Goal: Check status: Check status

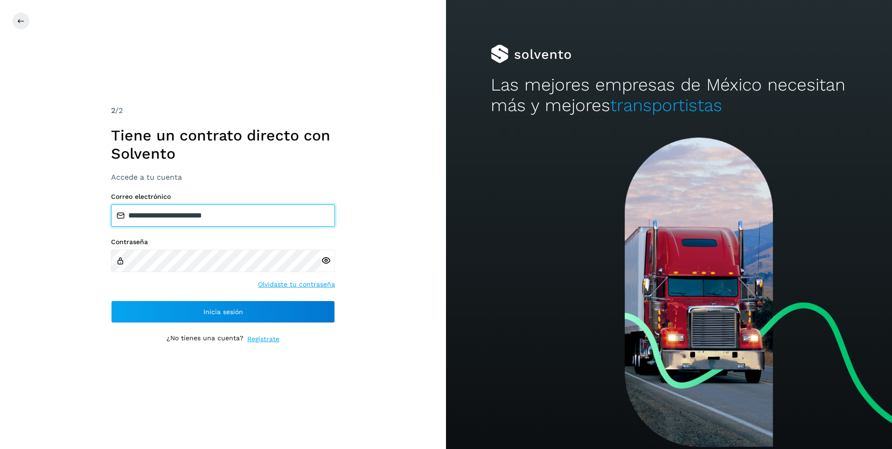
click at [158, 211] on input "**********" at bounding box center [223, 215] width 224 height 22
type input "**********"
click at [327, 260] on icon at bounding box center [326, 261] width 10 height 10
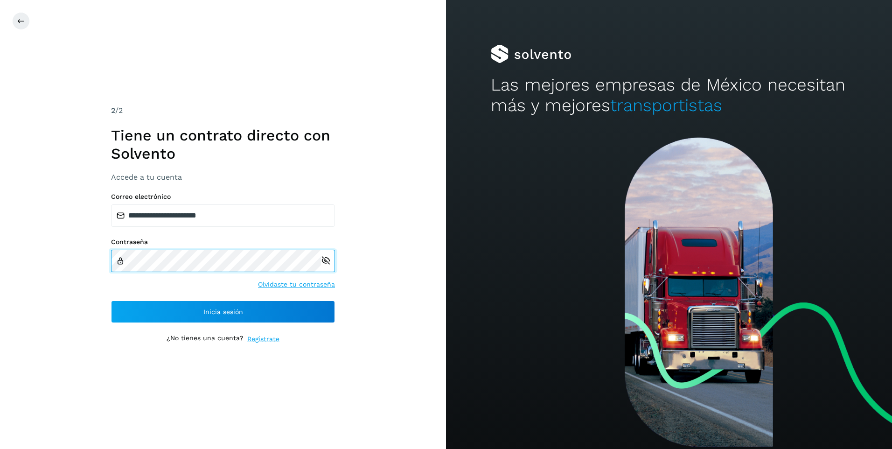
click at [119, 243] on div "Contraseña" at bounding box center [223, 255] width 224 height 34
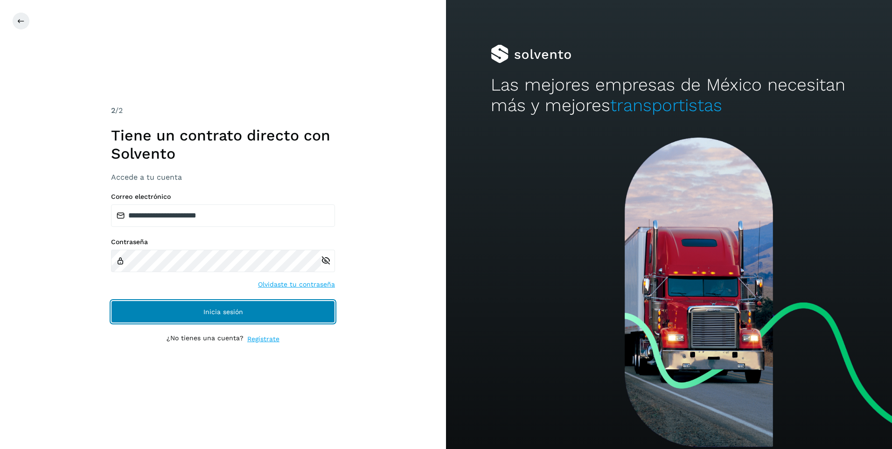
click at [309, 311] on button "Inicia sesión" at bounding box center [223, 311] width 224 height 22
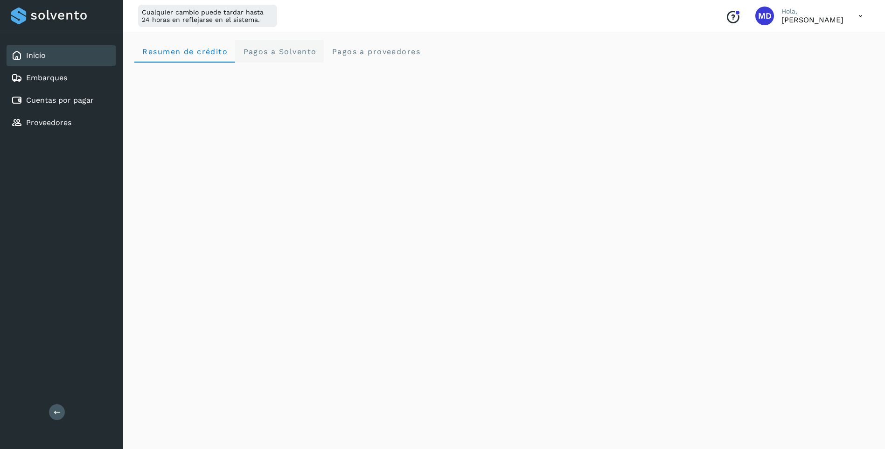
click at [271, 52] on span "Pagos a Solvento" at bounding box center [280, 51] width 74 height 9
click at [341, 59] on proveedores "Pagos a proveedores" at bounding box center [376, 51] width 104 height 22
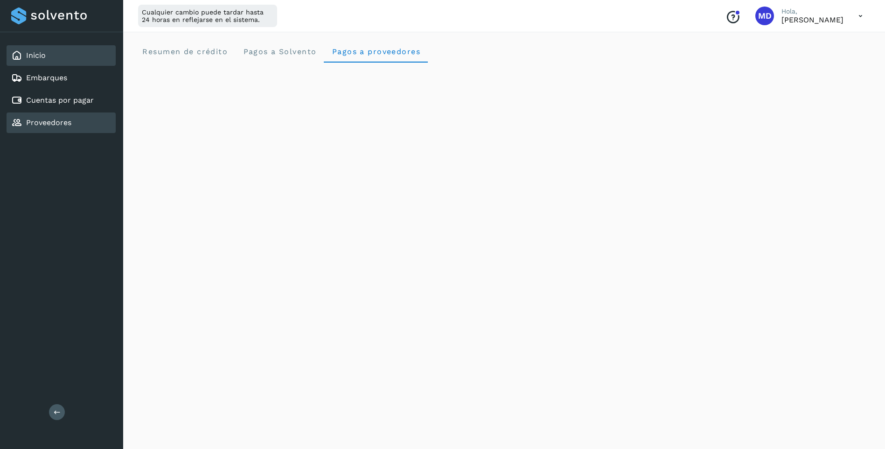
click at [79, 118] on div "Proveedores" at bounding box center [61, 122] width 109 height 21
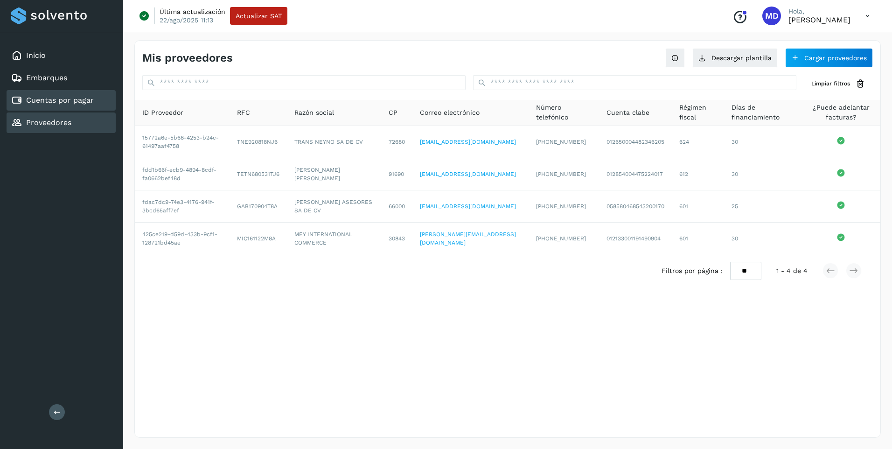
click at [65, 97] on link "Cuentas por pagar" at bounding box center [60, 100] width 68 height 9
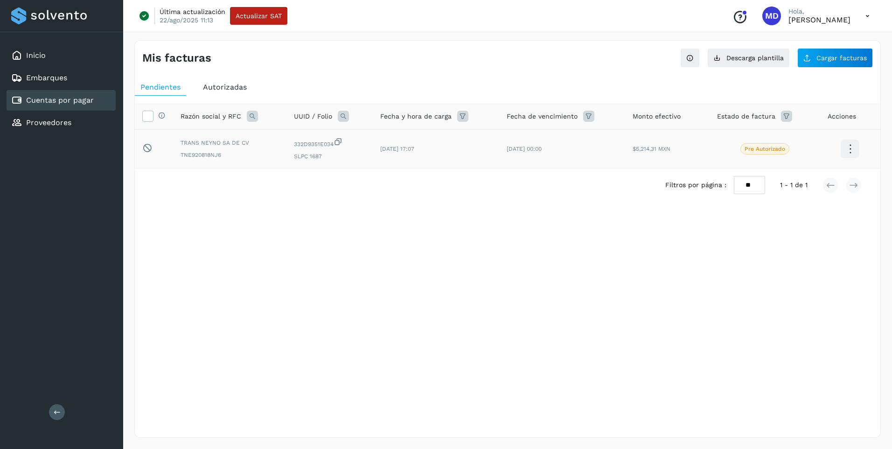
click at [422, 160] on td "[DATE] 17:07" at bounding box center [436, 149] width 127 height 39
click at [849, 148] on icon at bounding box center [850, 149] width 22 height 22
click at [70, 79] on div "Embarques" at bounding box center [61, 78] width 109 height 21
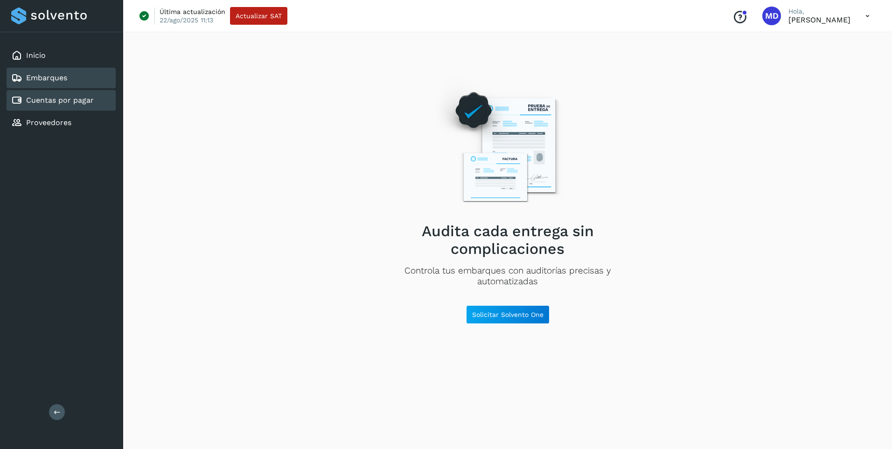
click at [55, 97] on link "Cuentas por pagar" at bounding box center [60, 100] width 68 height 9
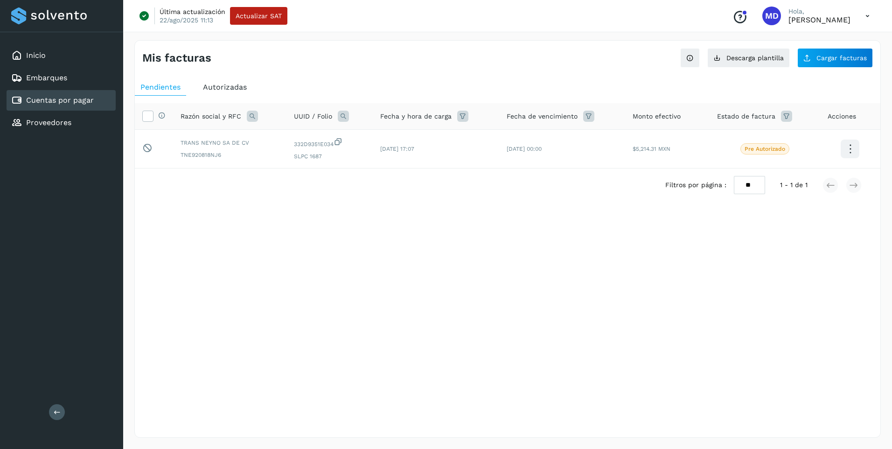
click at [845, 122] on th "Acciones" at bounding box center [850, 116] width 60 height 27
click at [849, 146] on icon at bounding box center [850, 149] width 22 height 22
